Goal: Find specific page/section: Find specific page/section

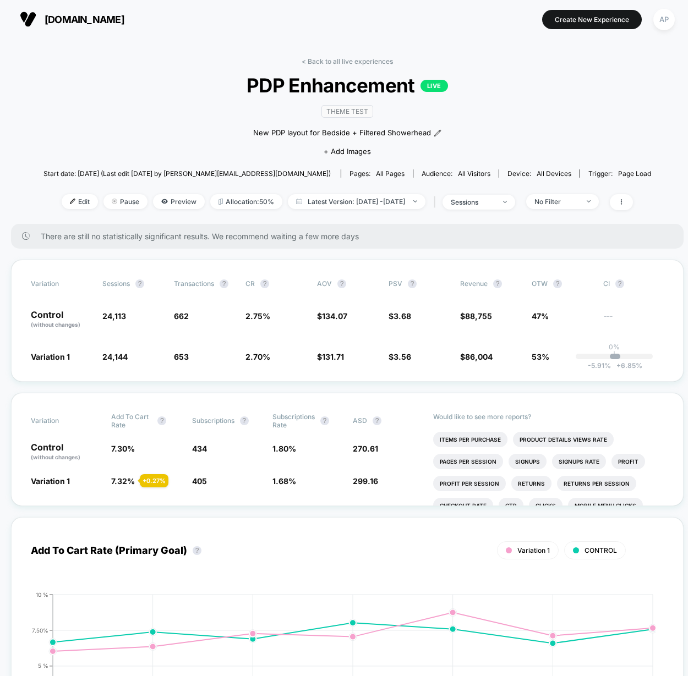
drag, startPoint x: 0, startPoint y: 0, endPoint x: 372, endPoint y: 60, distance: 376.7
click at [372, 59] on link "< Back to all live experiences" at bounding box center [347, 61] width 91 height 8
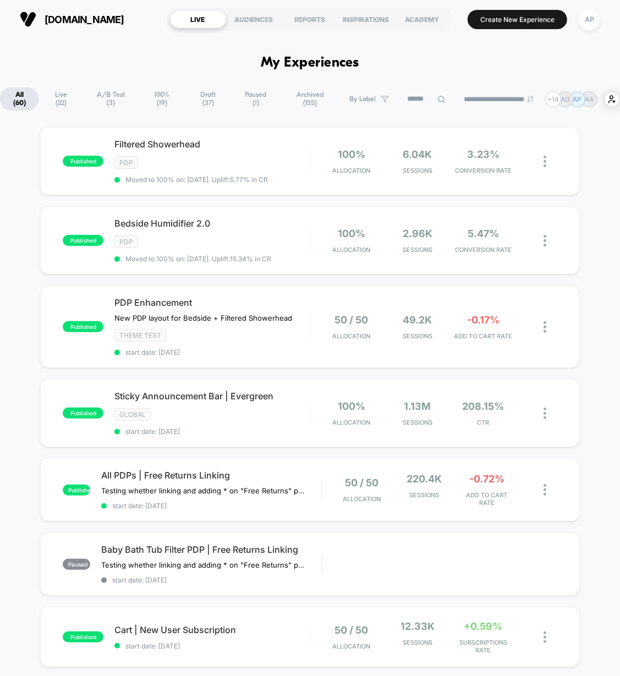
click at [297, 98] on span "Archived ( 135 )" at bounding box center [310, 98] width 59 height 23
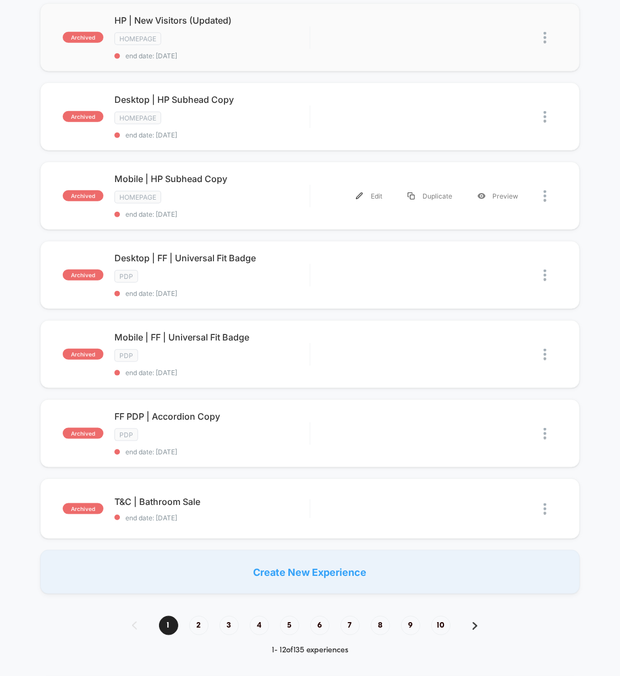
scroll to position [511, 0]
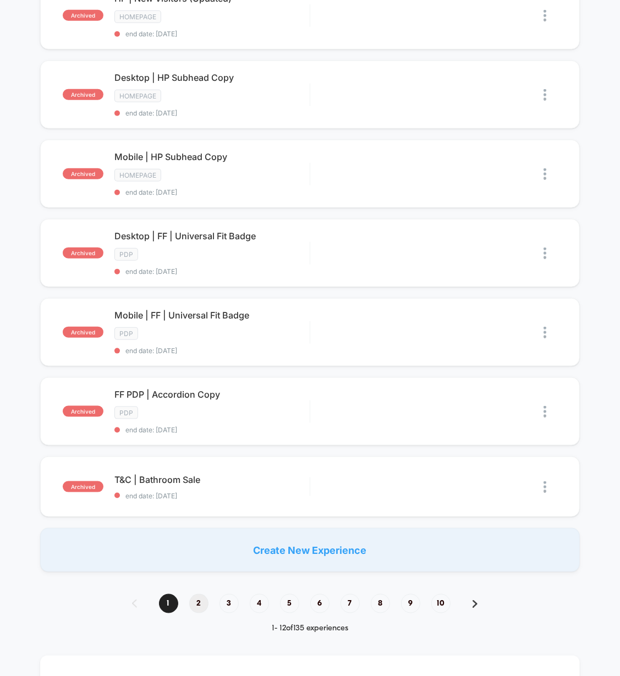
click at [200, 594] on span "2" at bounding box center [198, 603] width 19 height 19
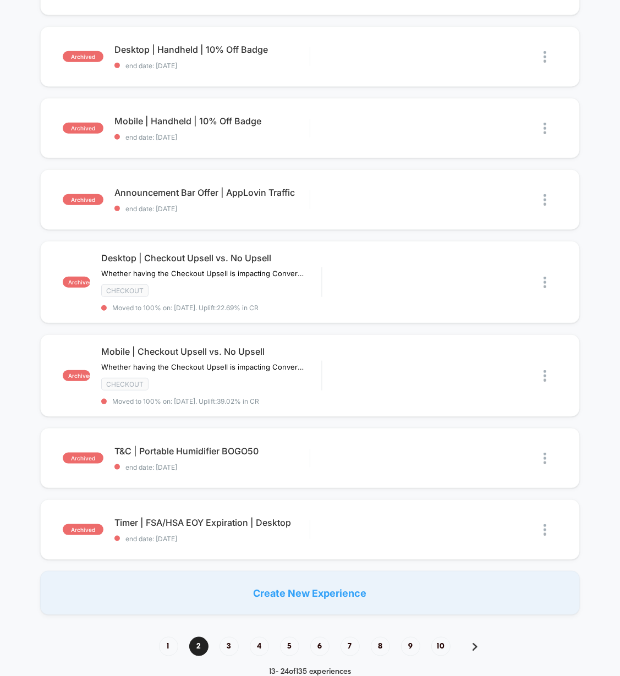
scroll to position [476, 0]
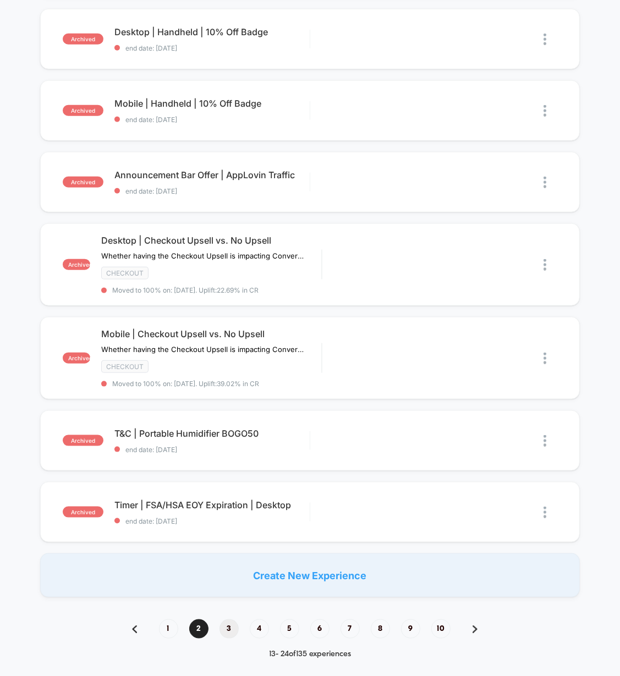
click at [229, 624] on span "3" at bounding box center [229, 629] width 19 height 19
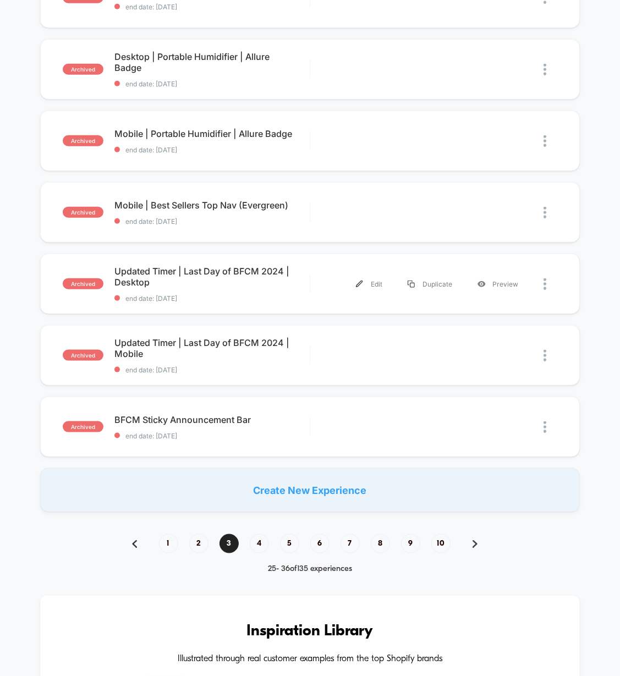
scroll to position [525, 0]
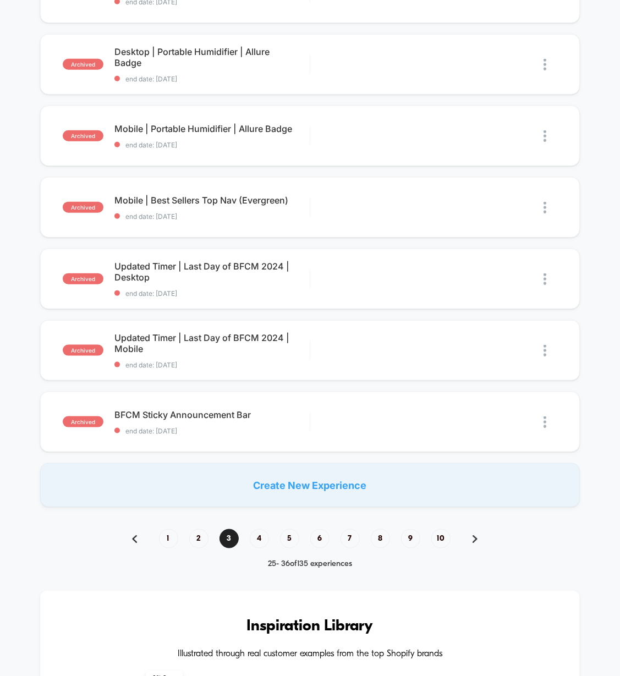
click at [256, 541] on span "4" at bounding box center [259, 538] width 19 height 19
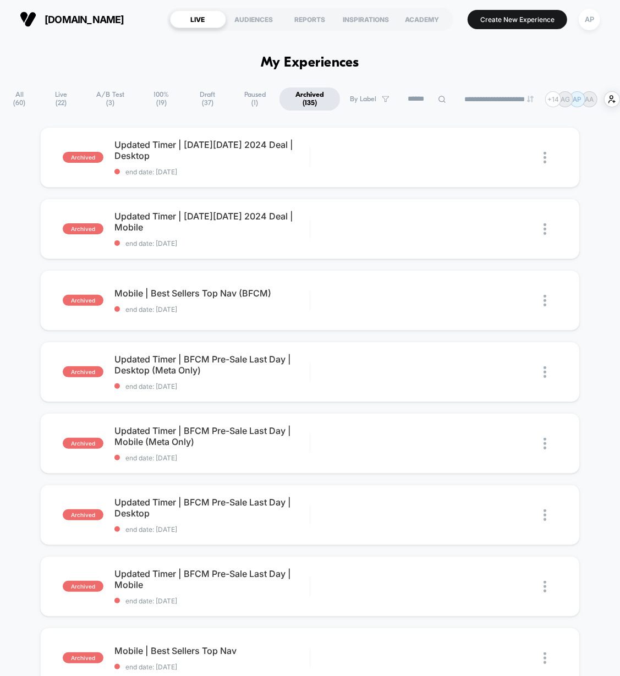
click at [427, 100] on input at bounding box center [426, 98] width 55 height 13
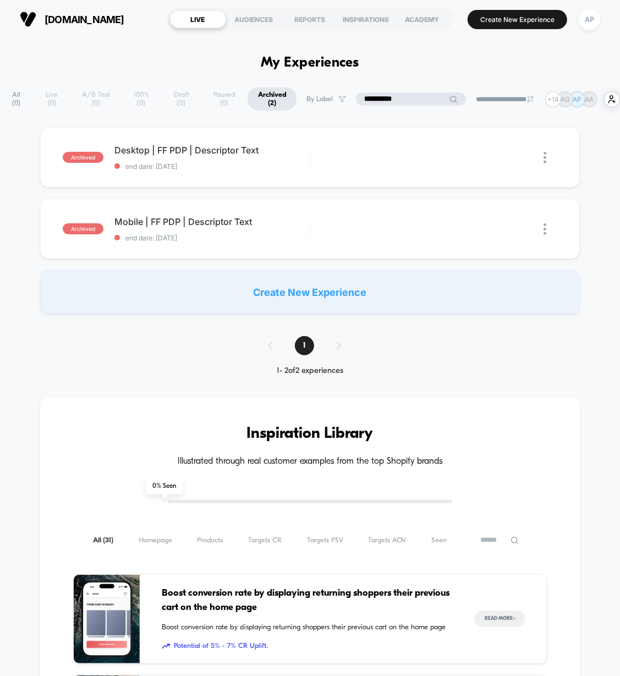
type input "**********"
